Goal: Navigation & Orientation: Find specific page/section

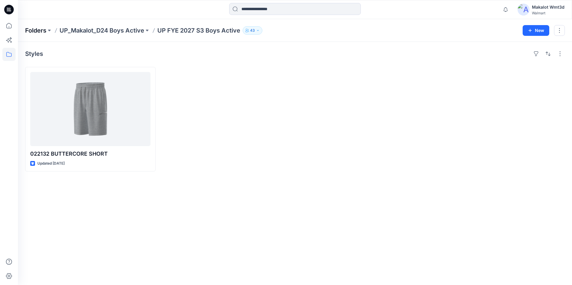
click at [40, 29] on p "Folders" at bounding box center [35, 30] width 21 height 8
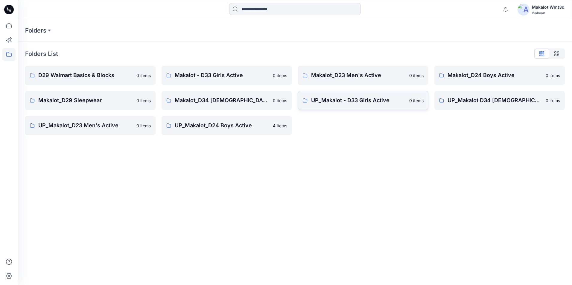
click at [337, 98] on p "UP_Makalot - D33 Girls Active" at bounding box center [358, 100] width 94 height 8
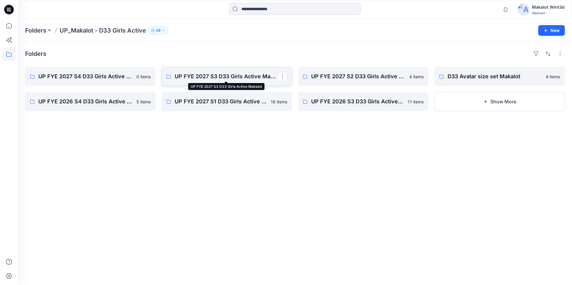
click at [238, 77] on p "UP FYE 2027 S3 D33 Girls Active Makalot" at bounding box center [226, 76] width 103 height 8
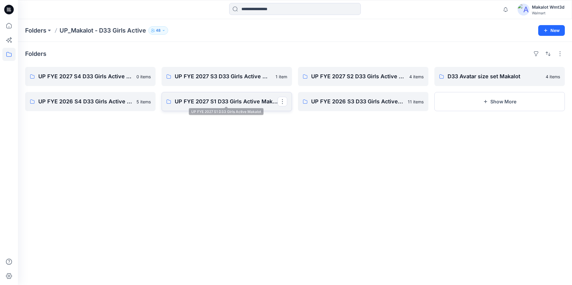
click at [235, 102] on p "UP FYE 2027 S1 D33 Girls Active Makalot" at bounding box center [226, 101] width 103 height 8
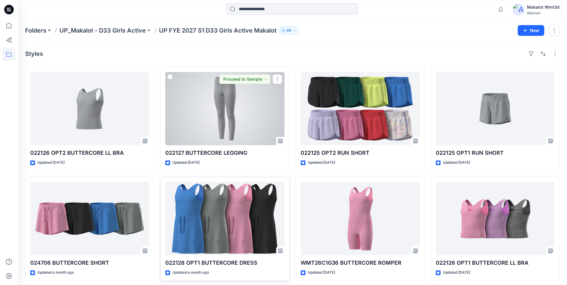
scroll to position [135, 0]
